Goal: Task Accomplishment & Management: Manage account settings

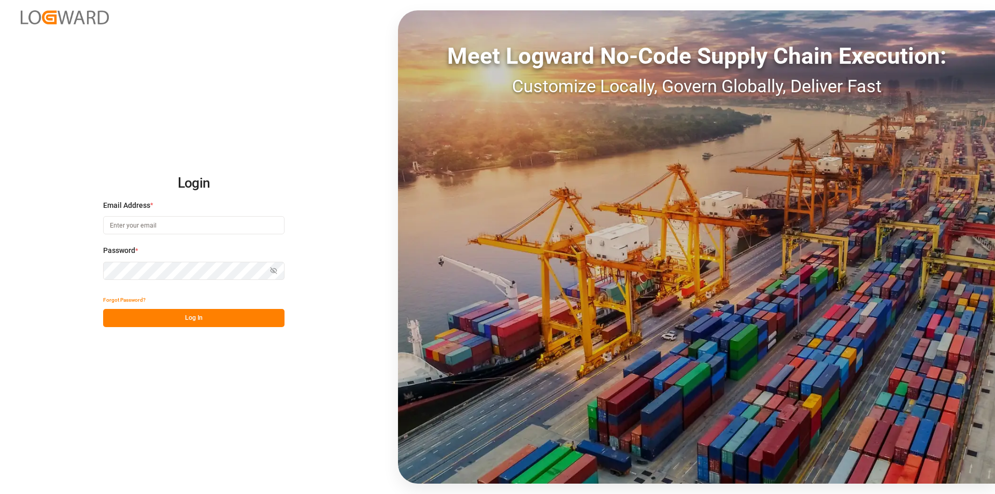
click at [135, 222] on input at bounding box center [193, 225] width 181 height 18
type input "m.thamm@mueller-chemikalien.de"
click at [192, 317] on button "Log In" at bounding box center [193, 318] width 181 height 18
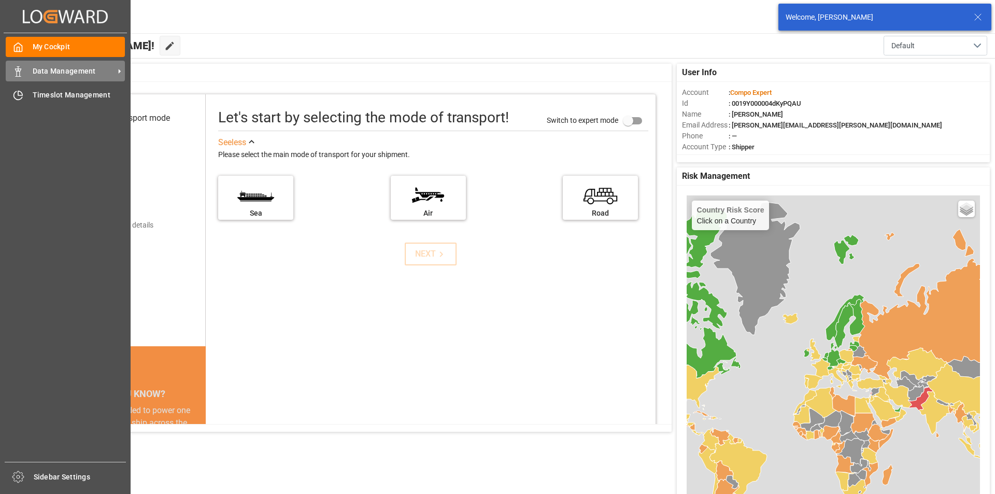
click at [17, 68] on icon at bounding box center [18, 71] width 10 height 10
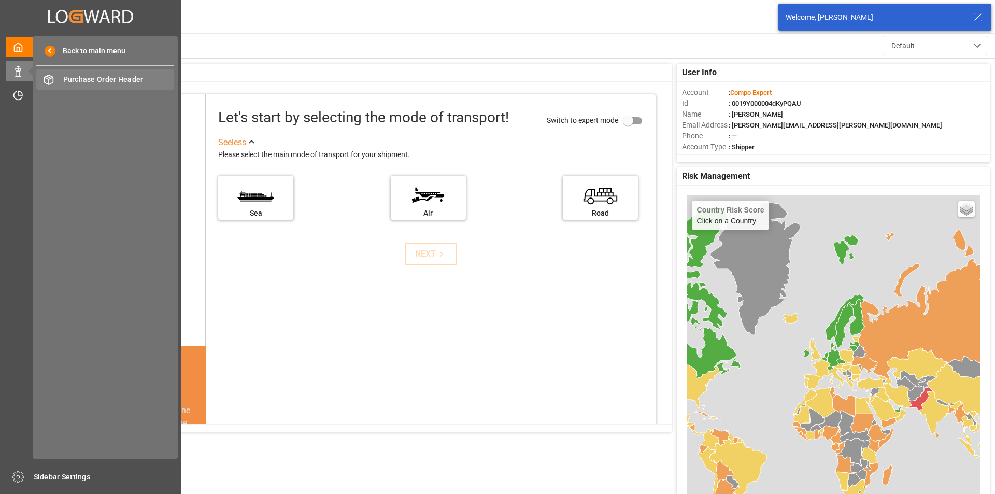
click at [116, 75] on span "Purchase Order Header" at bounding box center [118, 79] width 111 height 11
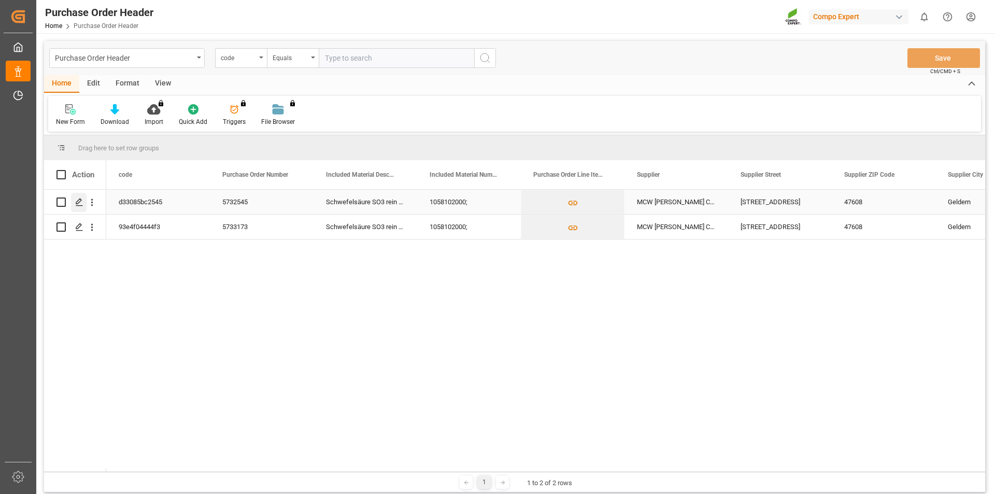
click at [81, 200] on polygon "Press SPACE to select this row." at bounding box center [78, 201] width 5 height 5
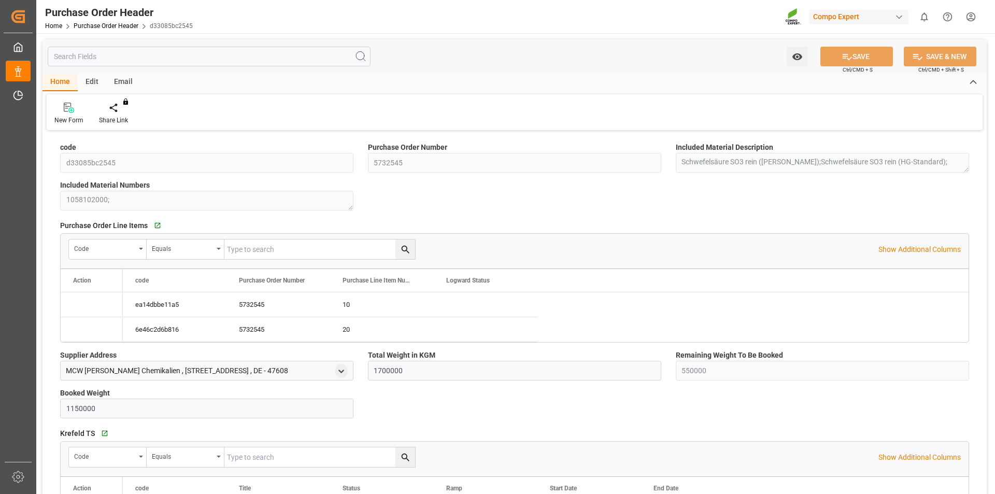
type input "1700000"
type input "550000"
type input "1150000"
click at [120, 109] on icon at bounding box center [121, 108] width 7 height 10
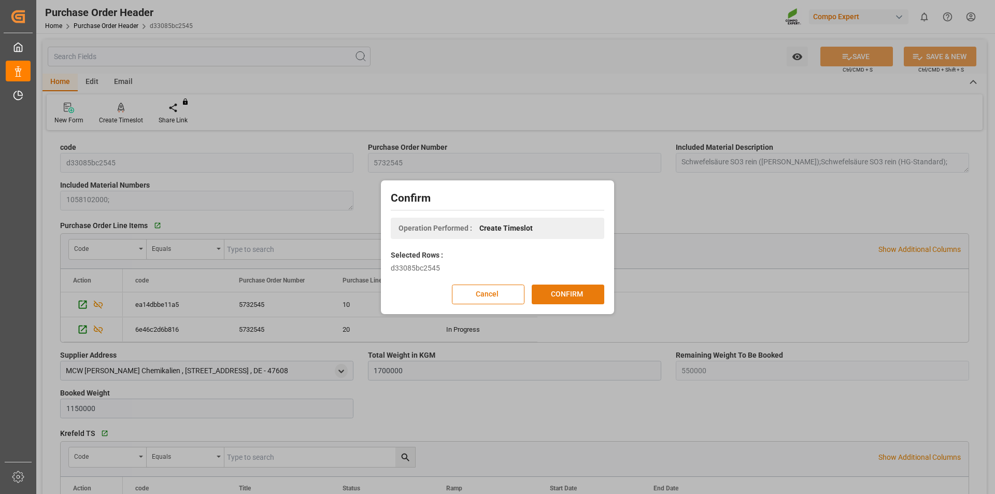
click at [557, 286] on button "CONFIRM" at bounding box center [568, 295] width 73 height 20
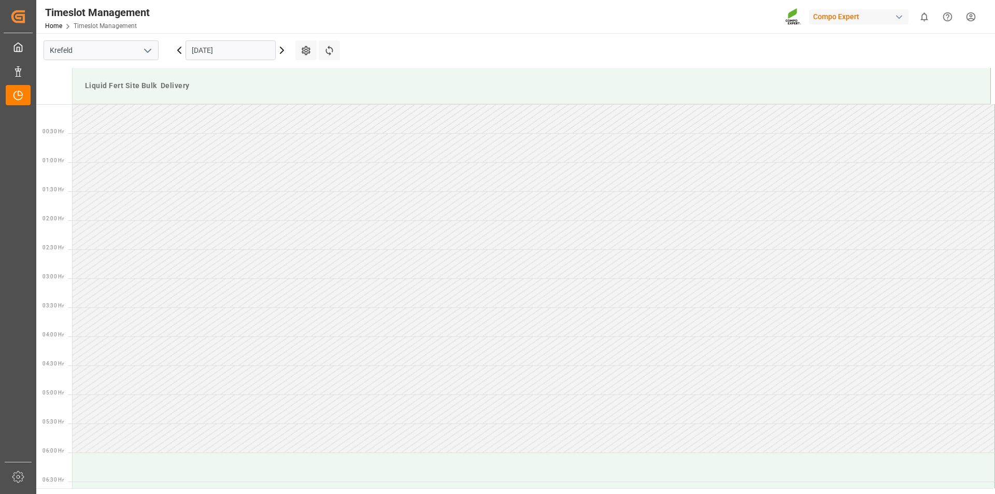
scroll to position [806, 0]
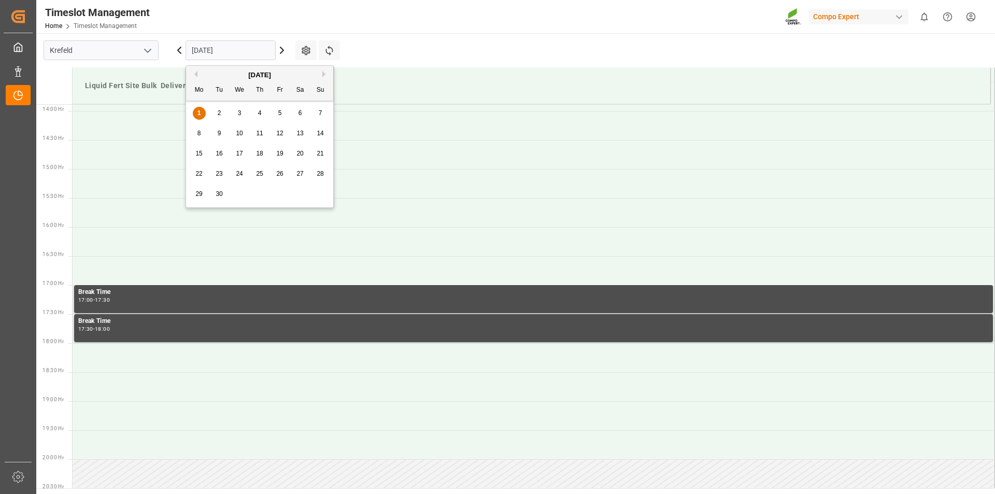
click at [209, 51] on input "01.09.2025" at bounding box center [231, 50] width 90 height 20
click at [217, 111] on div "2" at bounding box center [219, 113] width 13 height 12
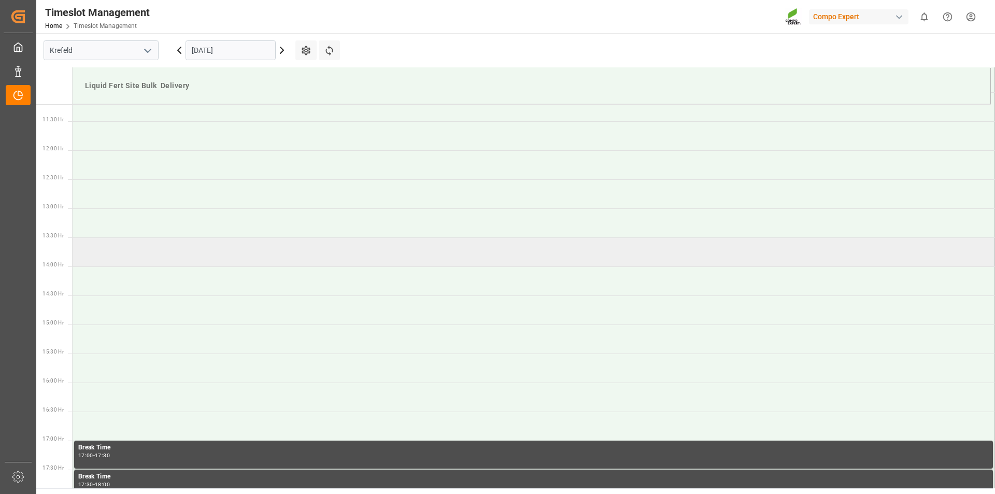
scroll to position [495, 0]
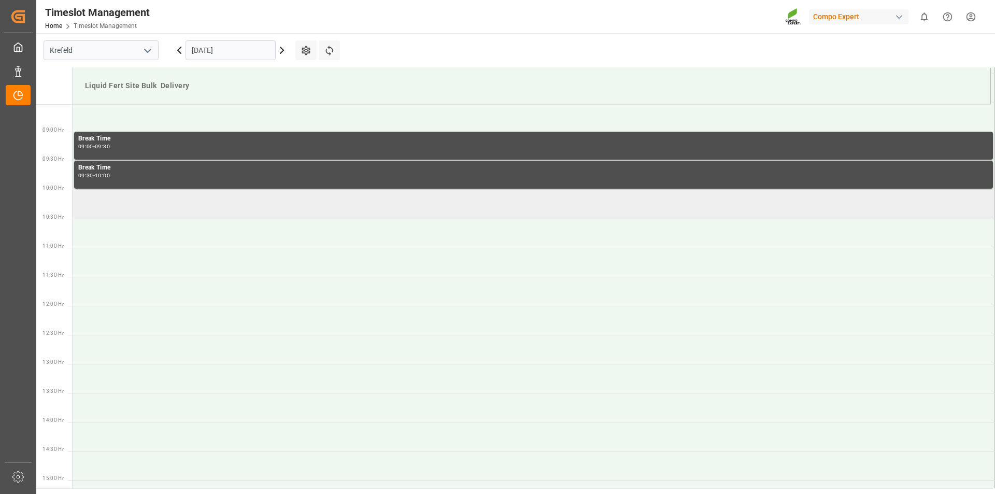
click at [122, 207] on td at bounding box center [534, 204] width 923 height 29
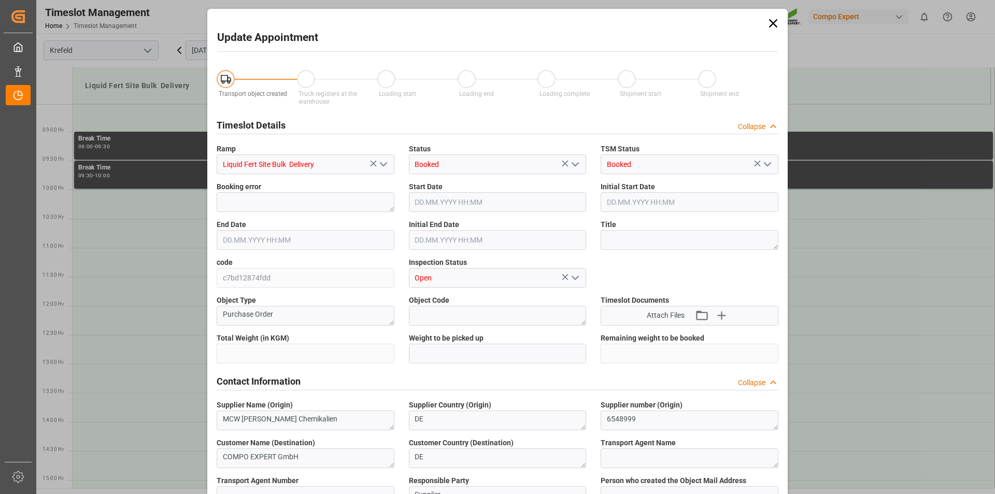
type input "1700000"
type input "550000"
type input "02.09.2025 10:00"
type input "02.09.2025 10:30"
type input "01.09.2025 12:44"
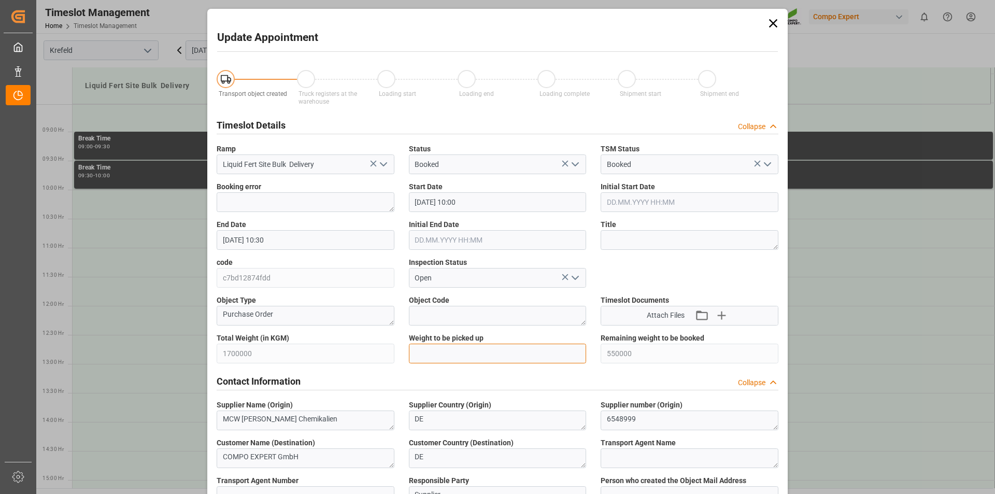
click at [505, 356] on input "text" at bounding box center [498, 354] width 178 height 20
type input "25000"
click at [644, 246] on textarea at bounding box center [690, 240] width 178 height 20
click at [656, 237] on textarea "Blüggel" at bounding box center [690, 240] width 178 height 20
type textarea "Blüggel 162910"
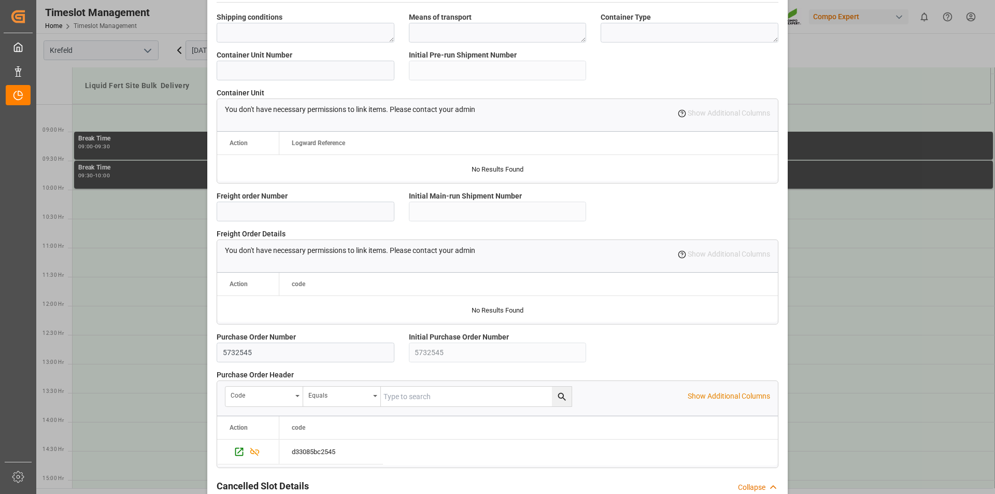
scroll to position [871, 0]
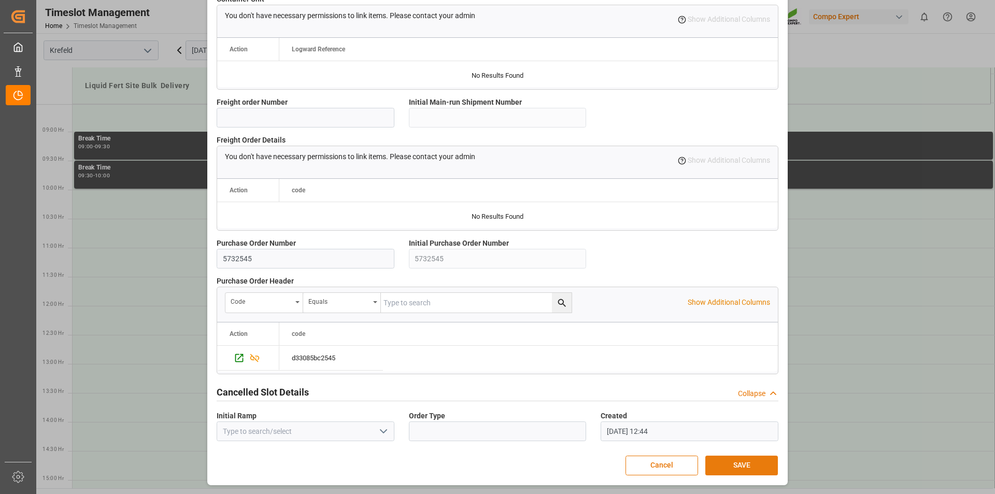
click at [736, 459] on button "SAVE" at bounding box center [742, 466] width 73 height 20
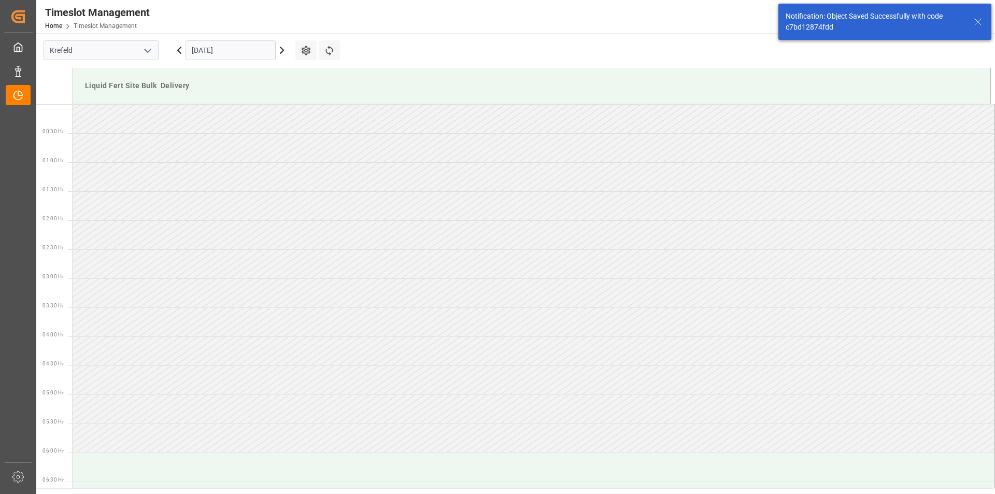
scroll to position [516, 0]
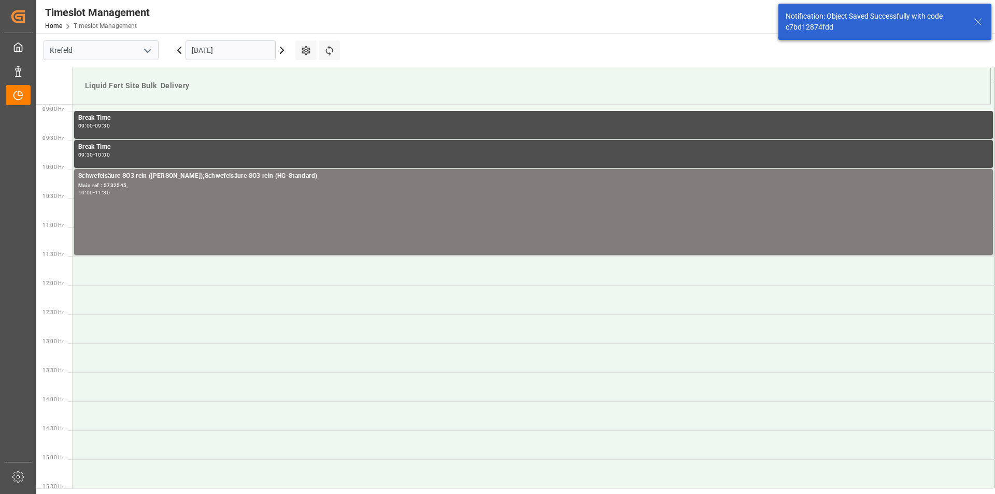
click at [978, 23] on icon at bounding box center [978, 22] width 12 height 12
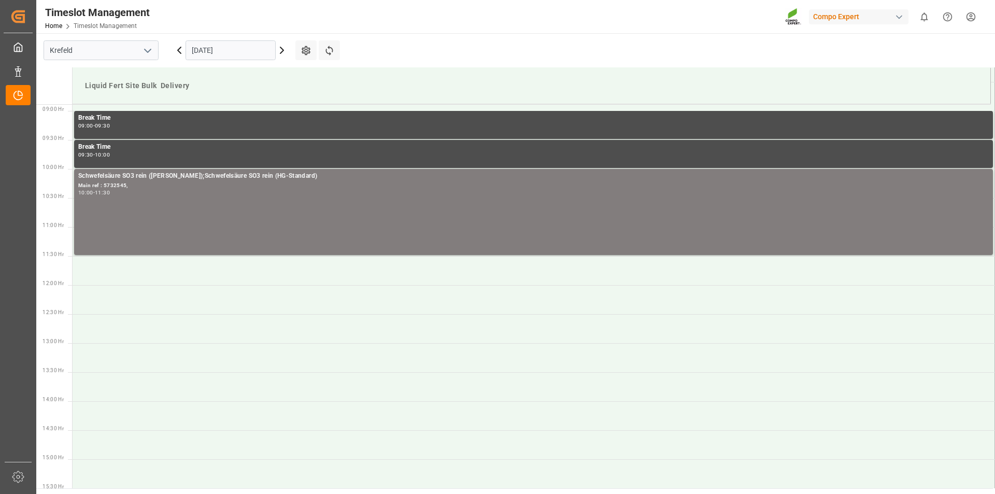
click at [970, 17] on html "Created by potrace 1.15, written by [PERSON_NAME] [DATE]-[DATE] Created by potr…" at bounding box center [497, 247] width 995 height 494
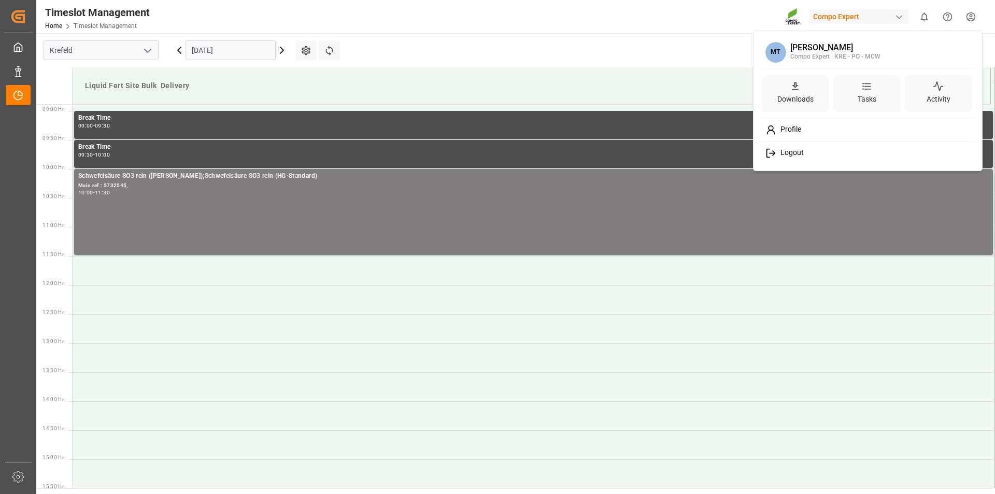
click at [808, 152] on div "Logout" at bounding box center [868, 153] width 213 height 19
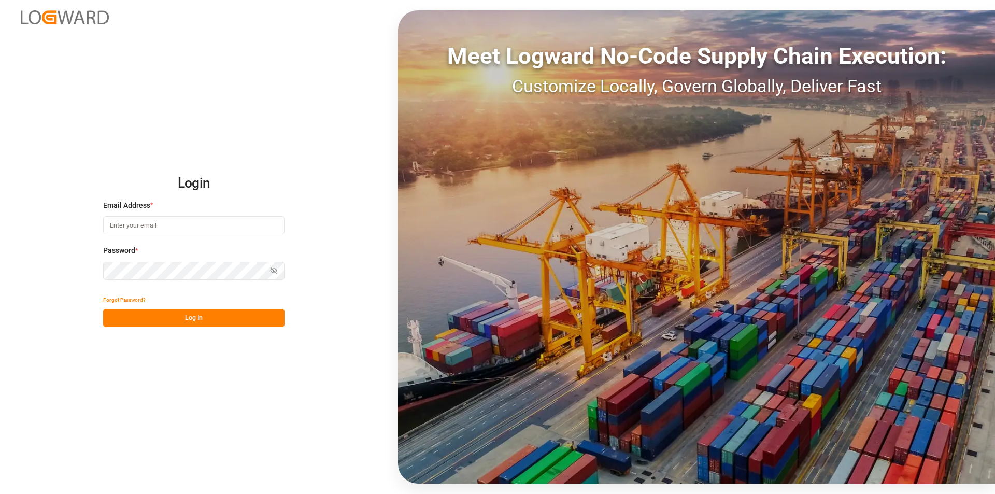
click at [138, 221] on input at bounding box center [193, 225] width 181 height 18
type input "m.thamm@mueller-chemikalien.de"
click at [177, 314] on button "Log In" at bounding box center [193, 318] width 181 height 18
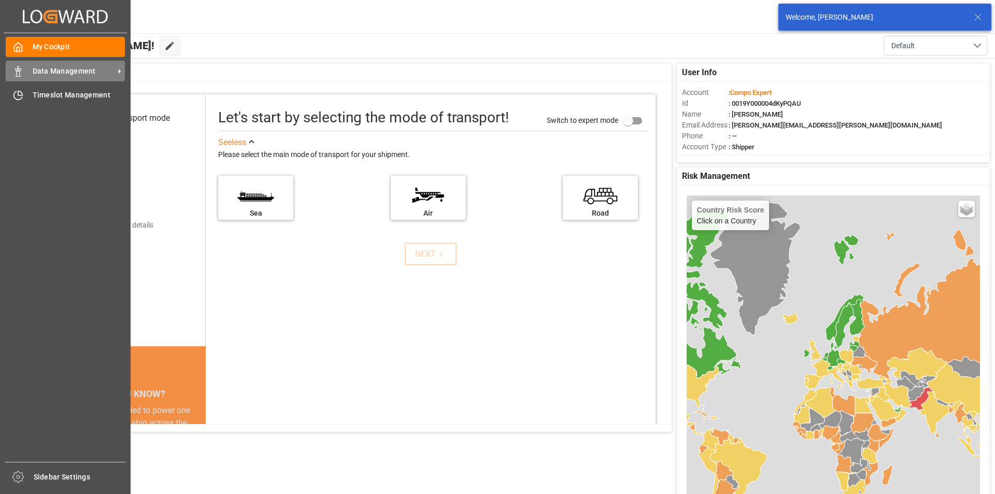
click at [26, 71] on div "Data Management Data Management" at bounding box center [65, 71] width 119 height 20
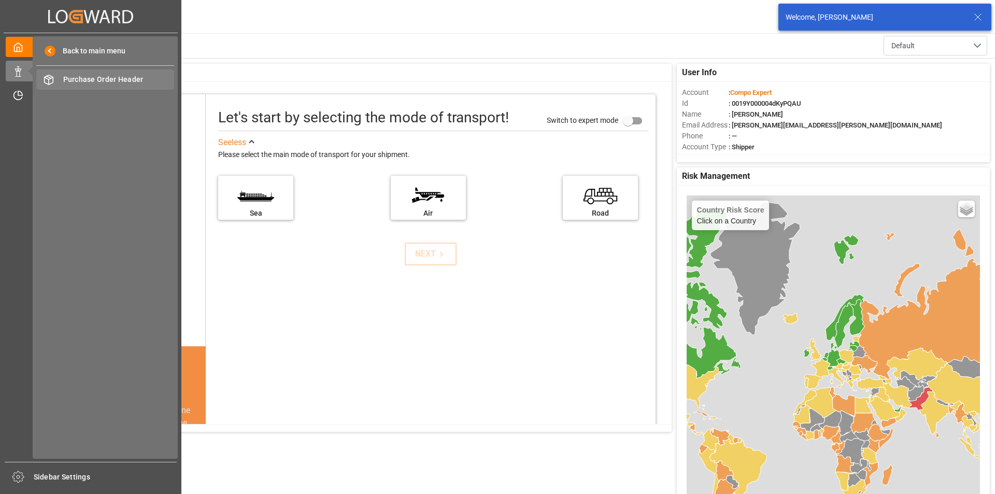
click at [120, 80] on span "Purchase Order Header" at bounding box center [118, 79] width 111 height 11
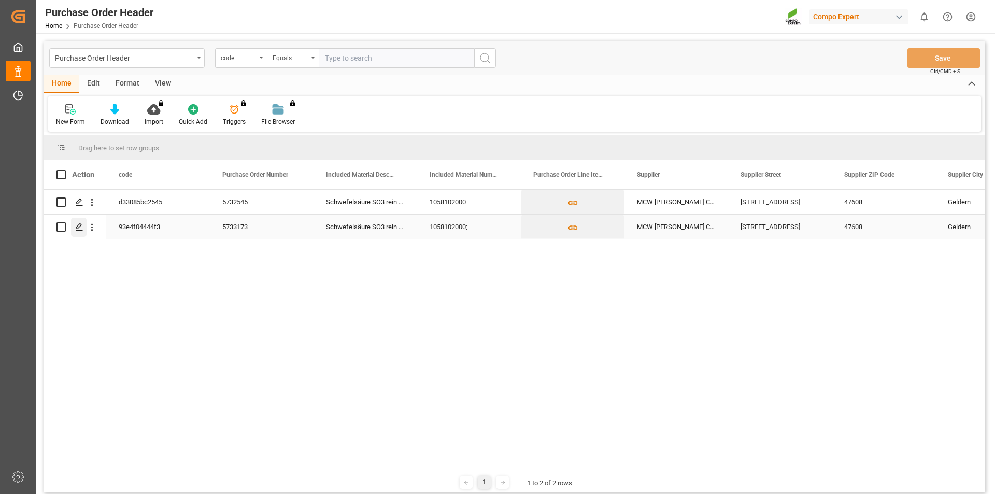
click at [79, 225] on polygon "Press SPACE to select this row." at bounding box center [78, 226] width 5 height 5
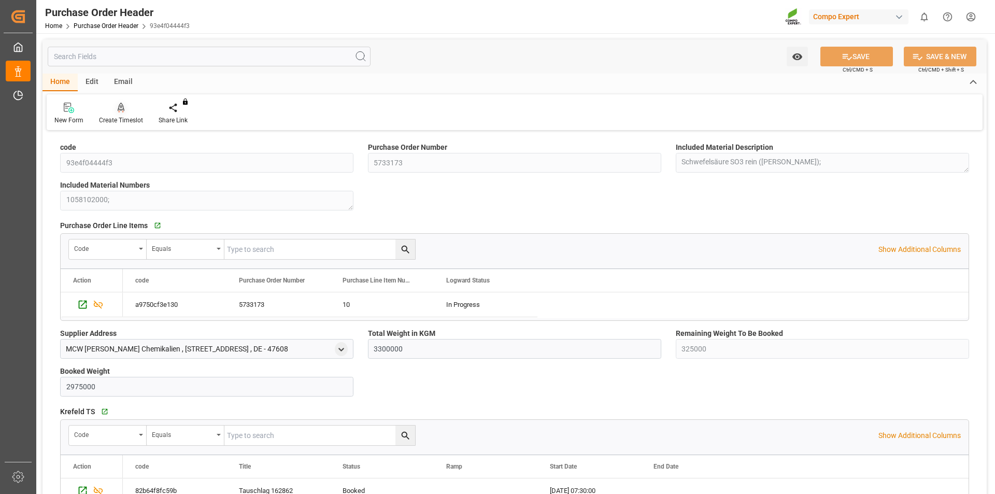
click at [117, 108] on div at bounding box center [121, 107] width 44 height 11
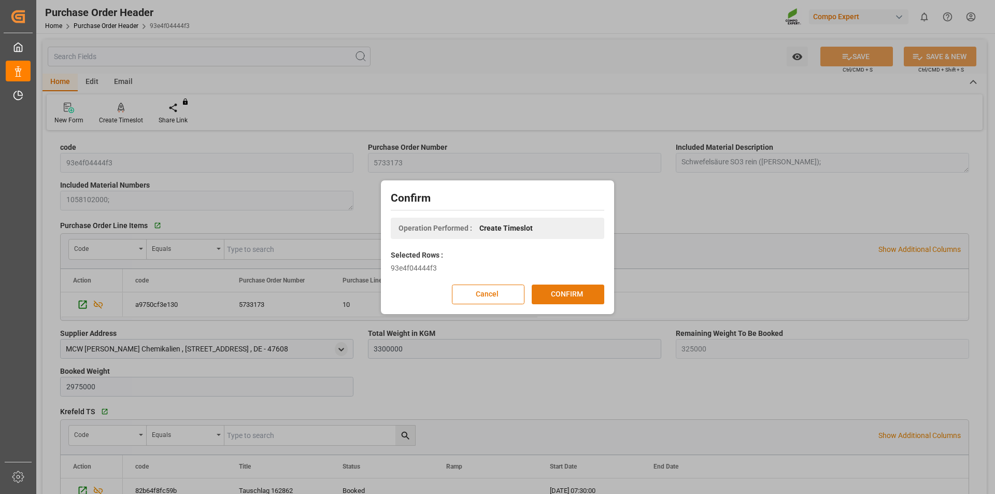
click at [586, 300] on button "CONFIRM" at bounding box center [568, 295] width 73 height 20
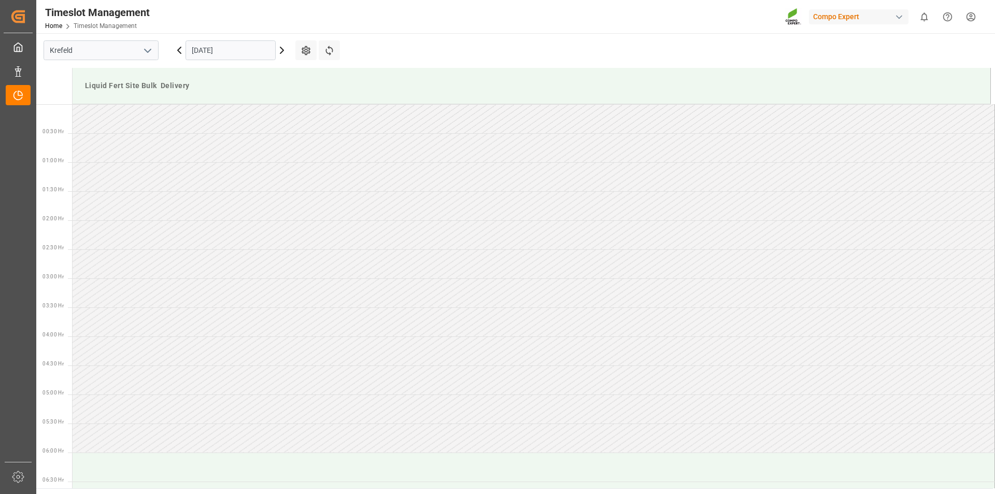
scroll to position [806, 0]
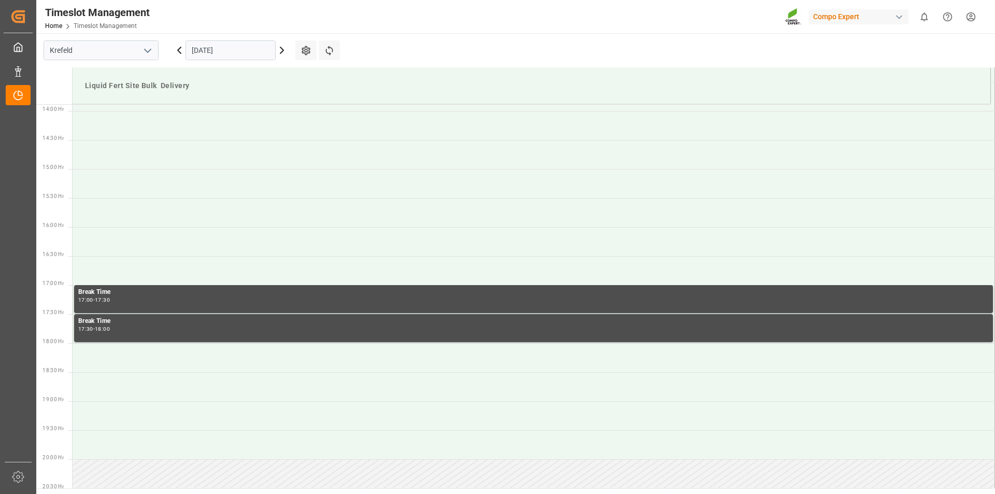
click at [209, 49] on input "[DATE]" at bounding box center [231, 50] width 90 height 20
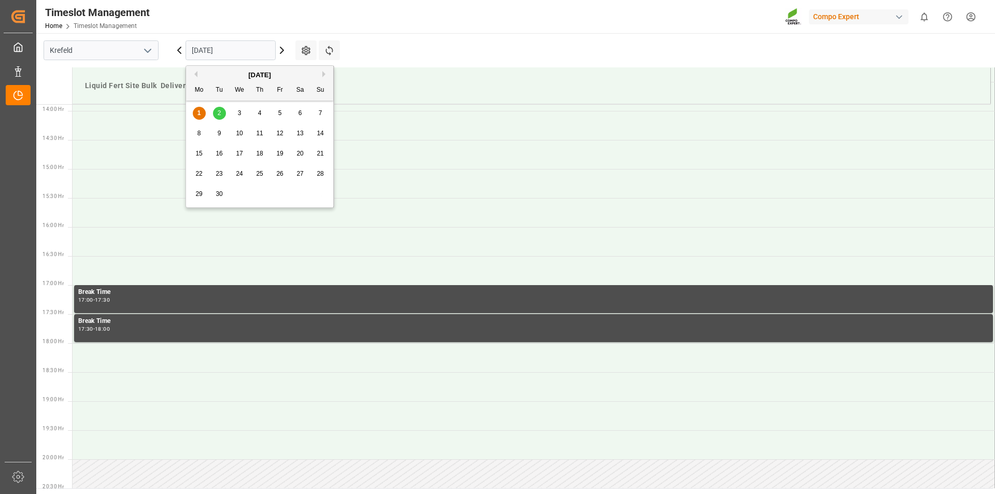
click at [220, 111] on span "2" at bounding box center [220, 112] width 4 height 7
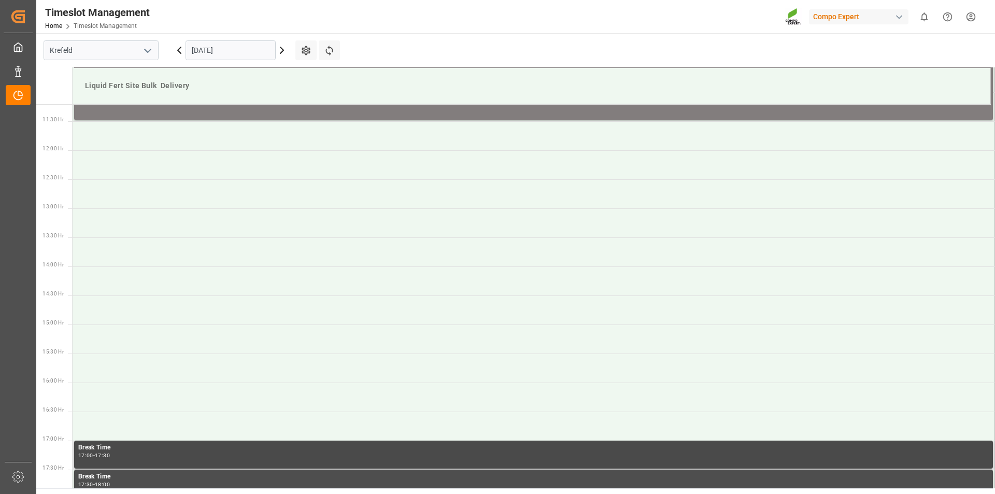
scroll to position [495, 0]
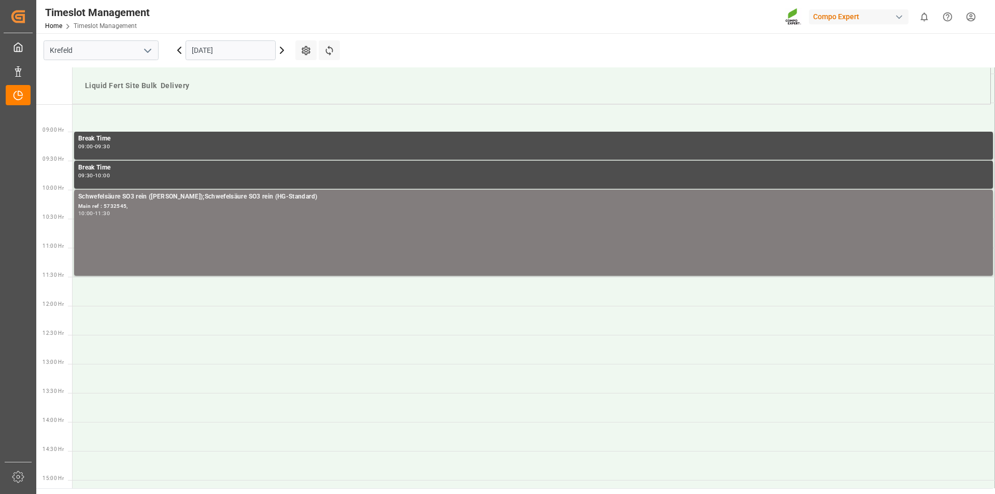
click at [976, 17] on html "Created by potrace 1.15, written by [PERSON_NAME] [DATE]-[DATE] Created by potr…" at bounding box center [497, 247] width 995 height 494
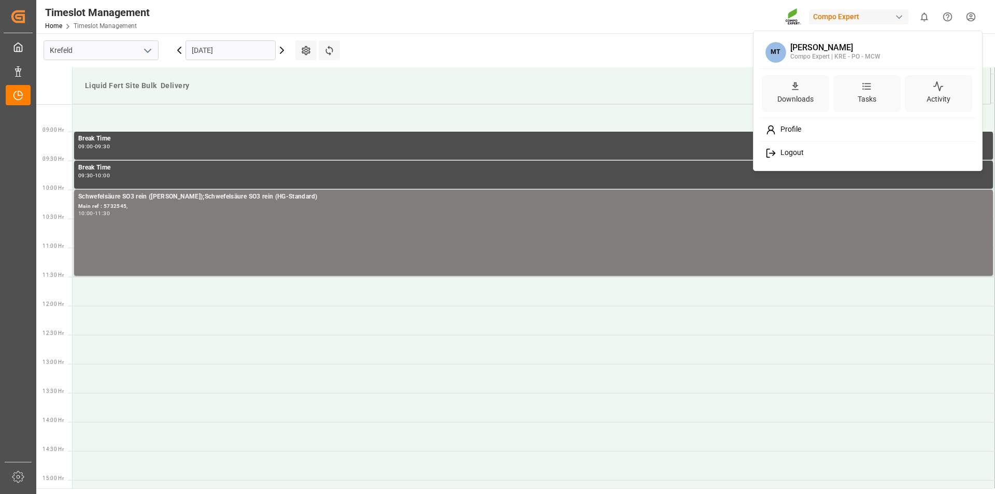
click at [798, 152] on span "Logout" at bounding box center [790, 152] width 27 height 9
